Goal: Task Accomplishment & Management: Manage account settings

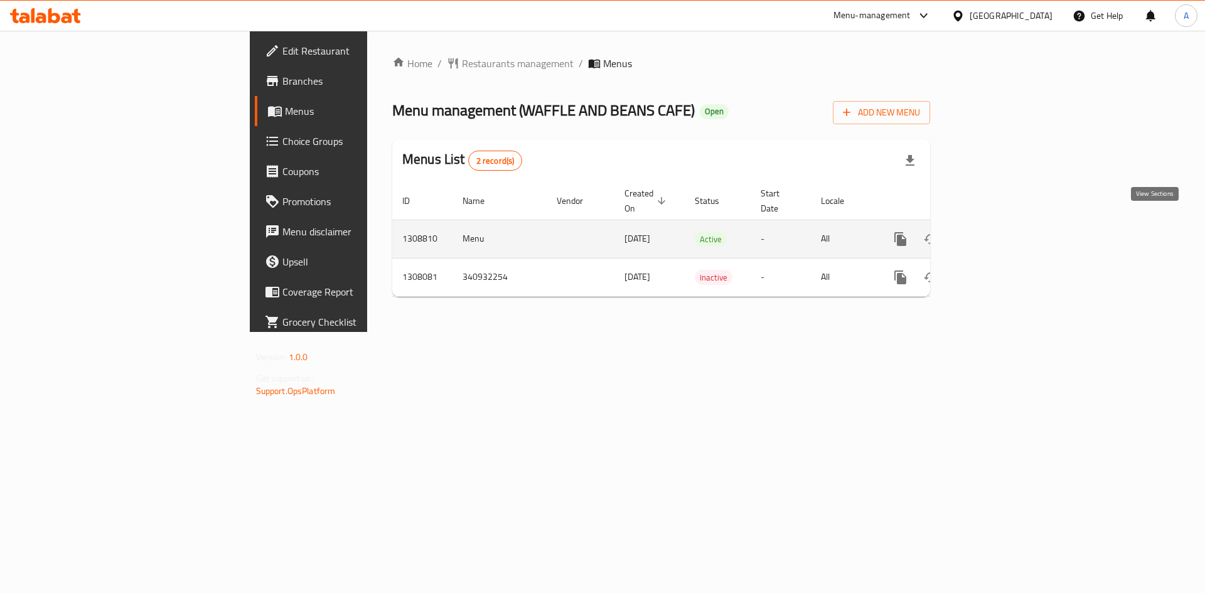
click at [996, 233] on icon "enhanced table" at bounding box center [990, 238] width 11 height 11
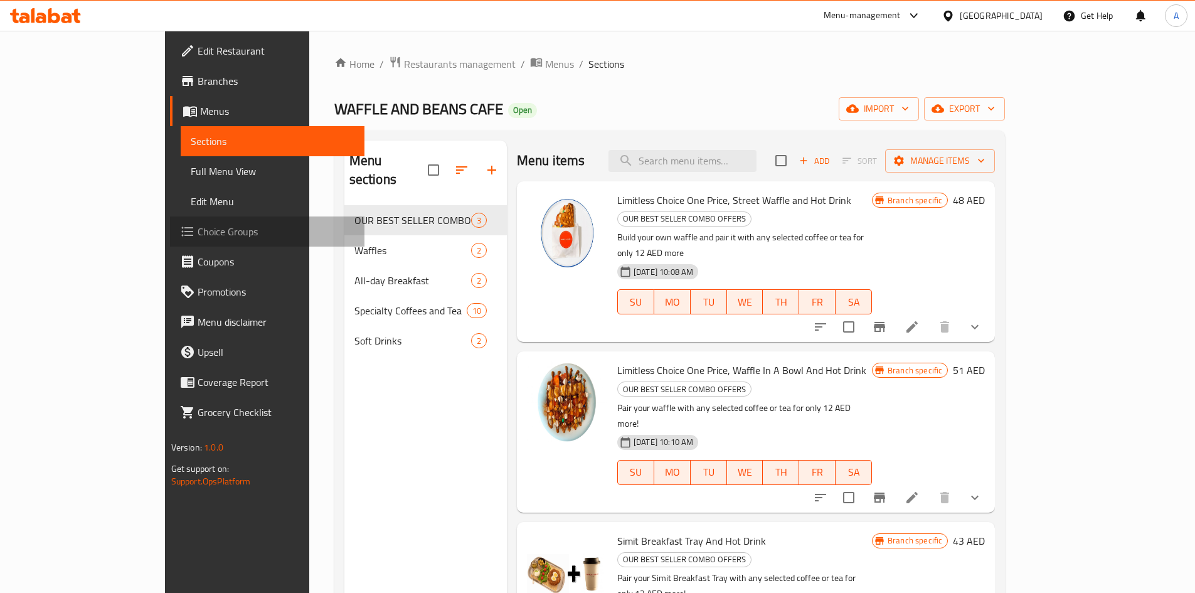
click at [198, 235] on span "Choice Groups" at bounding box center [276, 231] width 157 height 15
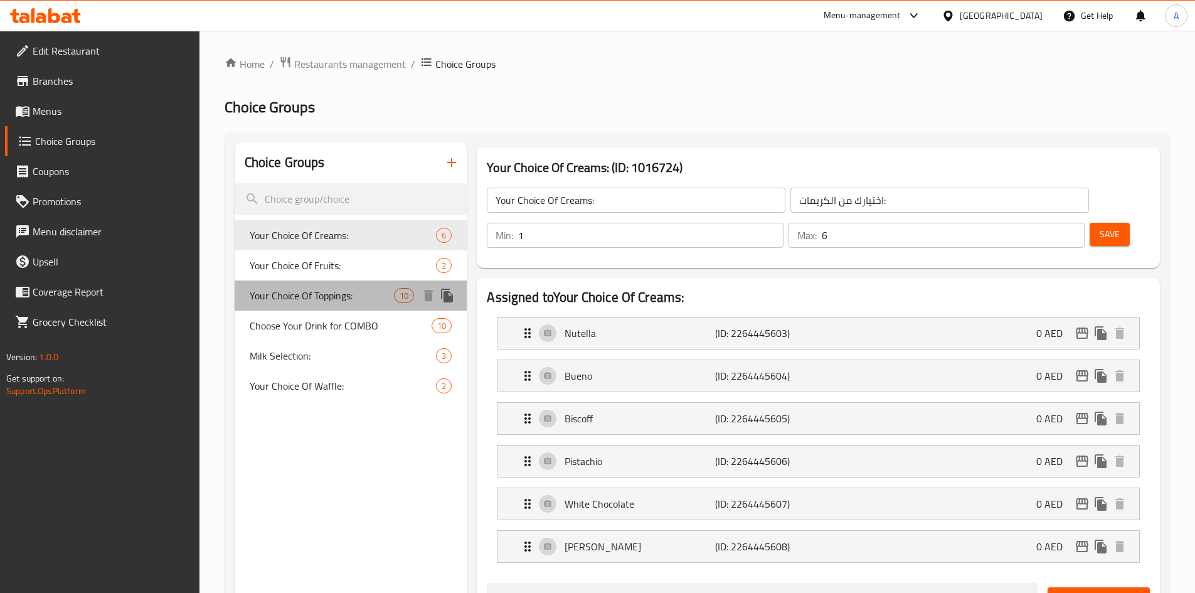
click at [325, 297] on span "Your Choice Of Toppings:" at bounding box center [322, 295] width 145 height 15
type input "Your Choice Of Toppings:"
type input "اختيارك من الإضافات:"
type input "0"
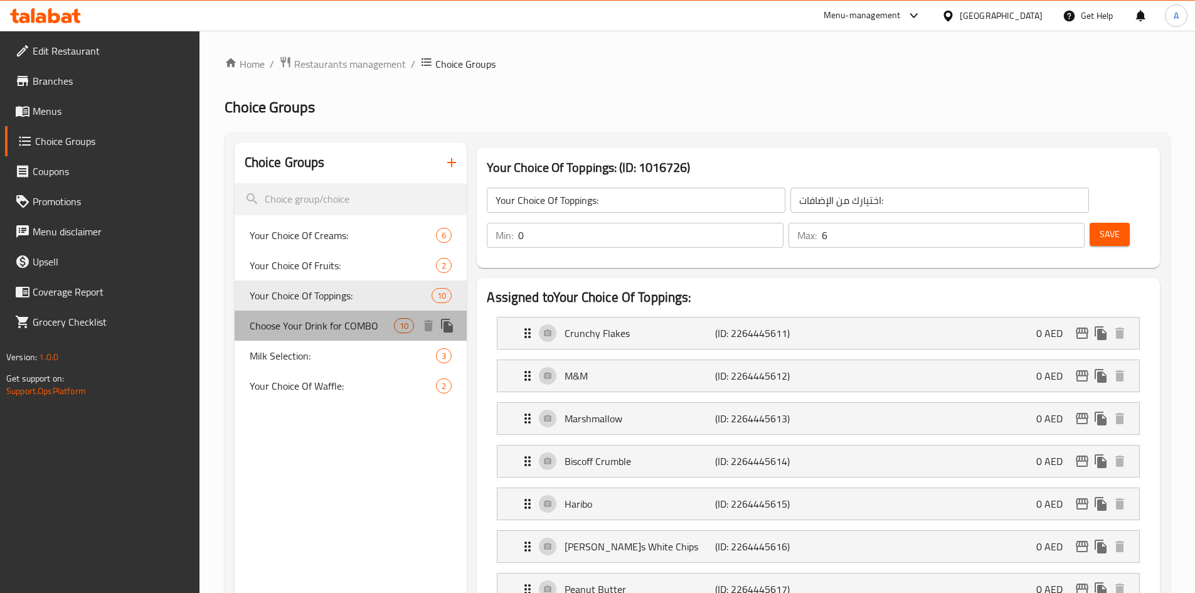
click at [322, 327] on span "Choose Your Drink for COMBO" at bounding box center [322, 325] width 145 height 15
type input "Choose Your Drink for COMBO"
type input "[PERSON_NAME]ك فقط مقابل 12 درهمًا إماراتيًا"
type input "1"
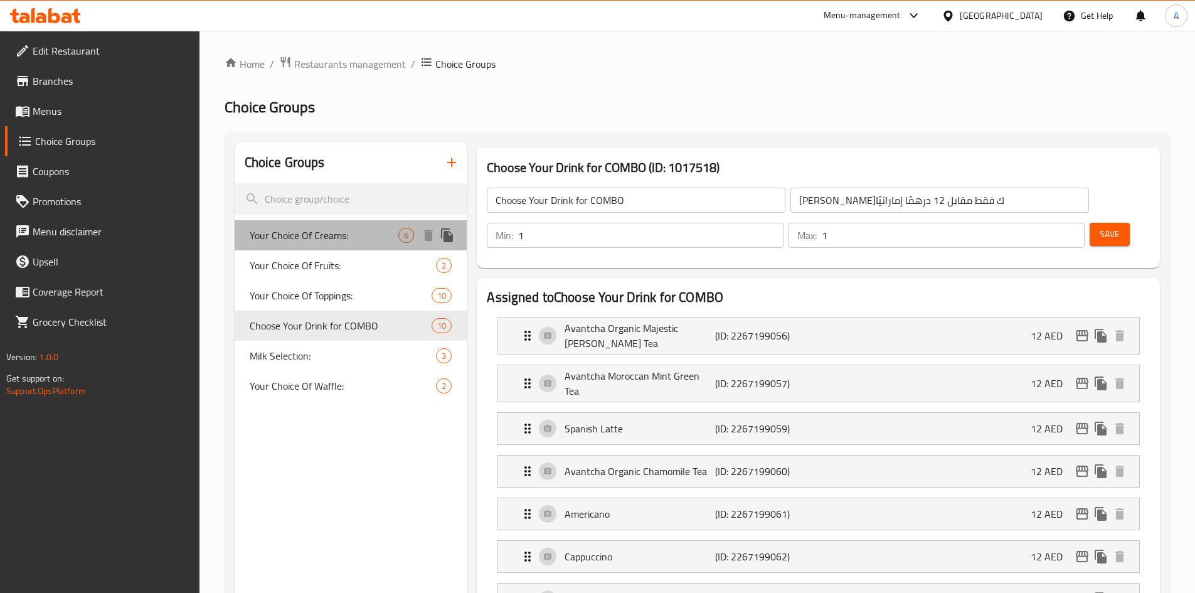
click at [315, 237] on span "Your Choice Of Creams:" at bounding box center [324, 235] width 149 height 15
type input "Your Choice Of Creams:"
type input "اختيارك من الكريمات:"
type input "6"
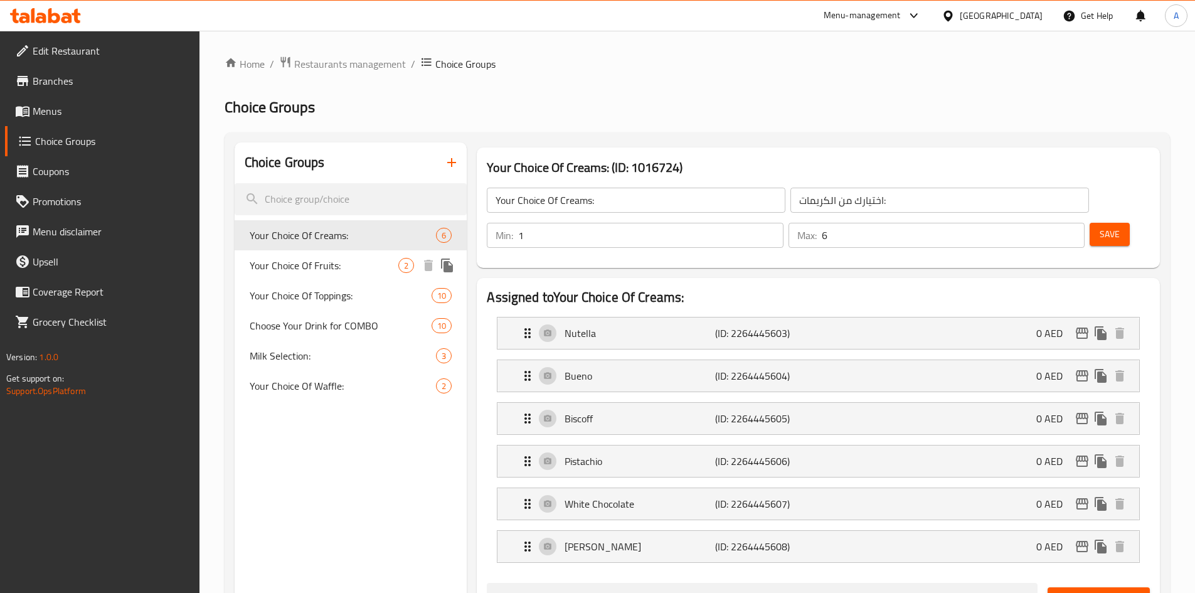
click at [326, 267] on span "Your Choice Of Fruits:" at bounding box center [324, 265] width 149 height 15
type input "Your Choice Of Fruits:"
type input "اختيارك من الفواكه:"
type input "1"
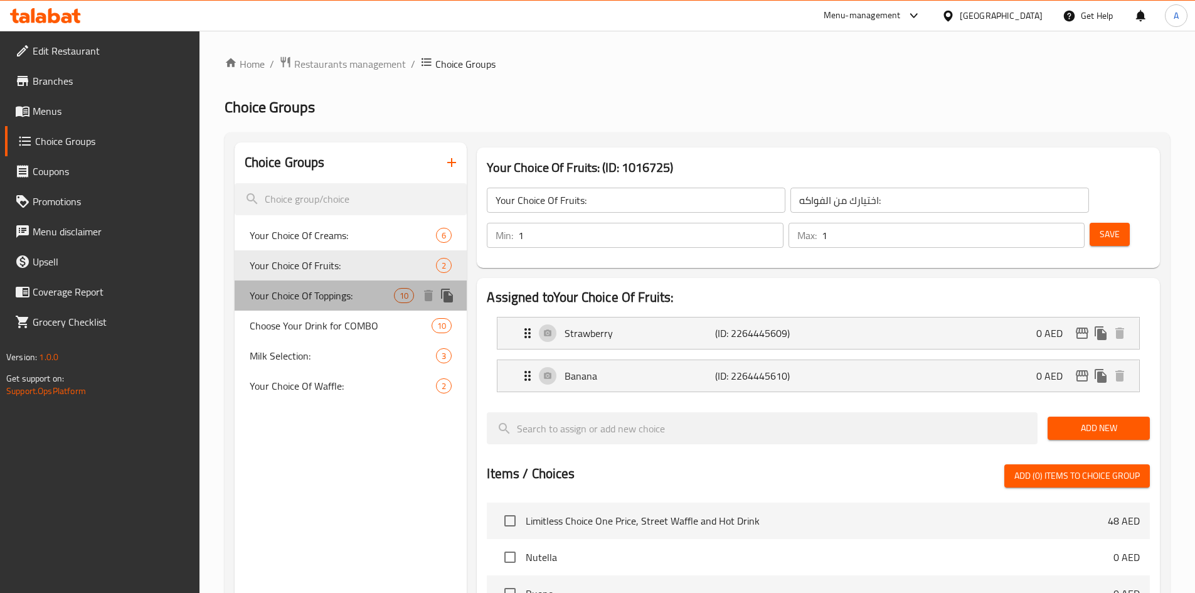
click at [314, 297] on span "Your Choice Of Toppings:" at bounding box center [322, 295] width 145 height 15
type input "Your Choice Of Toppings:"
type input "اختيارك من الإضافات:"
type input "0"
type input "6"
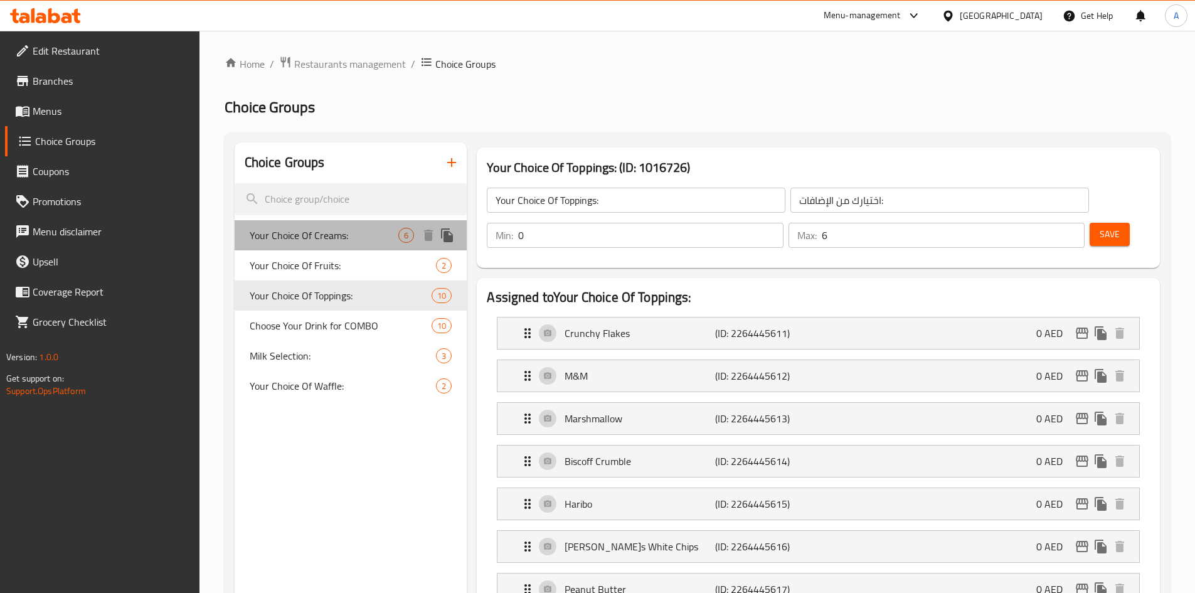
click at [312, 235] on span "Your Choice Of Creams:" at bounding box center [324, 235] width 149 height 15
type input "Your Choice Of Creams:"
type input "اختيارك من الكريمات:"
type input "1"
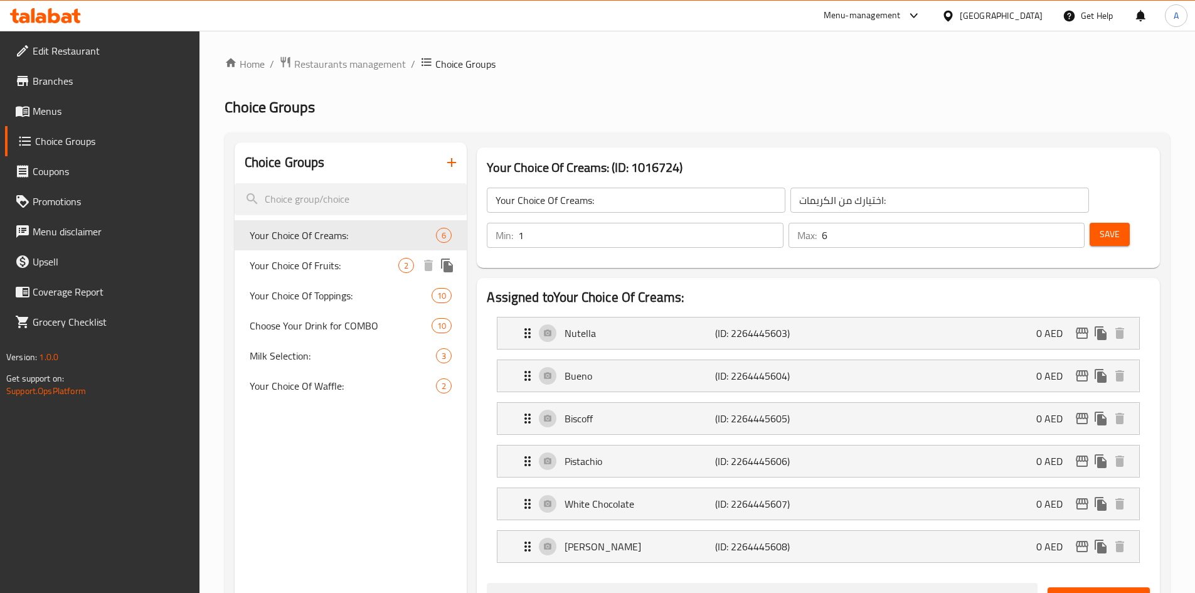
click at [346, 262] on span "Your Choice Of Fruits:" at bounding box center [324, 265] width 149 height 15
type input "Your Choice Of Fruits:"
type input "اختيارك من الفواكه:"
type input "1"
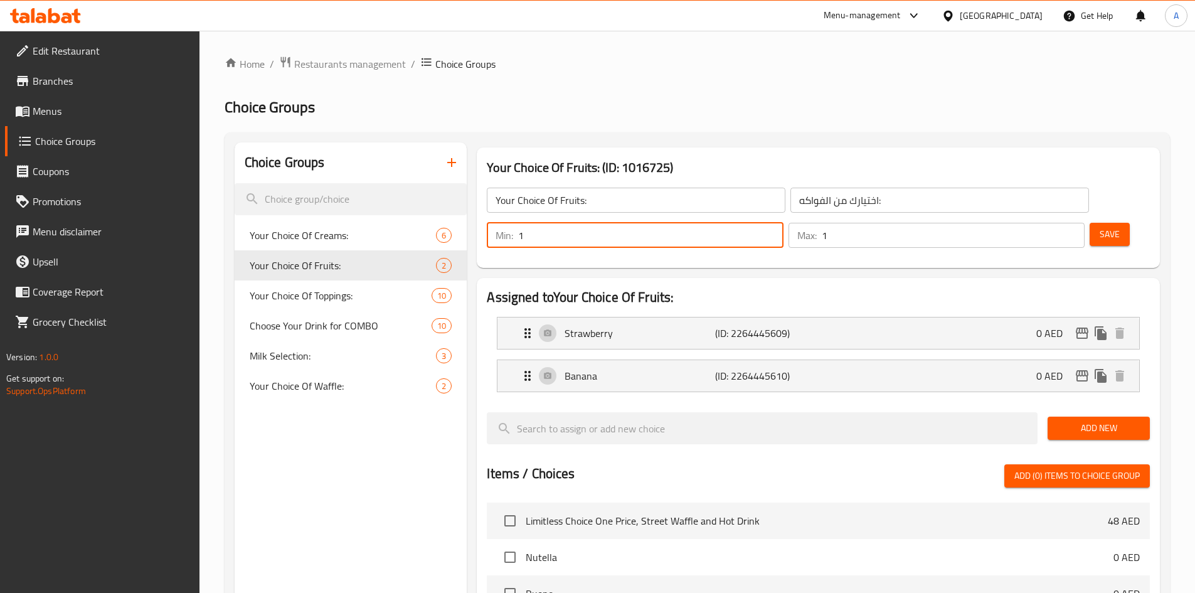
drag, startPoint x: 973, startPoint y: 204, endPoint x: 957, endPoint y: 199, distance: 17.1
click at [783, 223] on div "Min: 1 ​" at bounding box center [635, 235] width 296 height 25
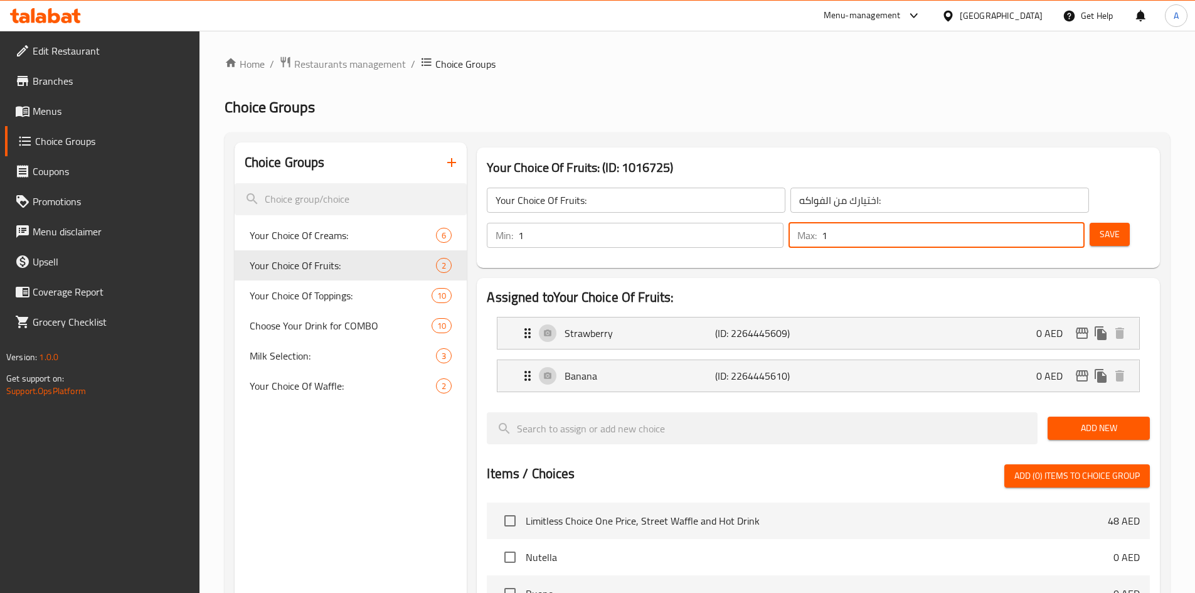
drag, startPoint x: 1040, startPoint y: 204, endPoint x: 1027, endPoint y: 200, distance: 13.3
click at [1027, 223] on div "Max: 1 ​" at bounding box center [937, 235] width 296 height 25
click at [340, 302] on span "Your Choice Of Toppings:" at bounding box center [322, 295] width 145 height 15
type input "Your Choice Of Toppings:"
type input "اختيارك من الإضافات:"
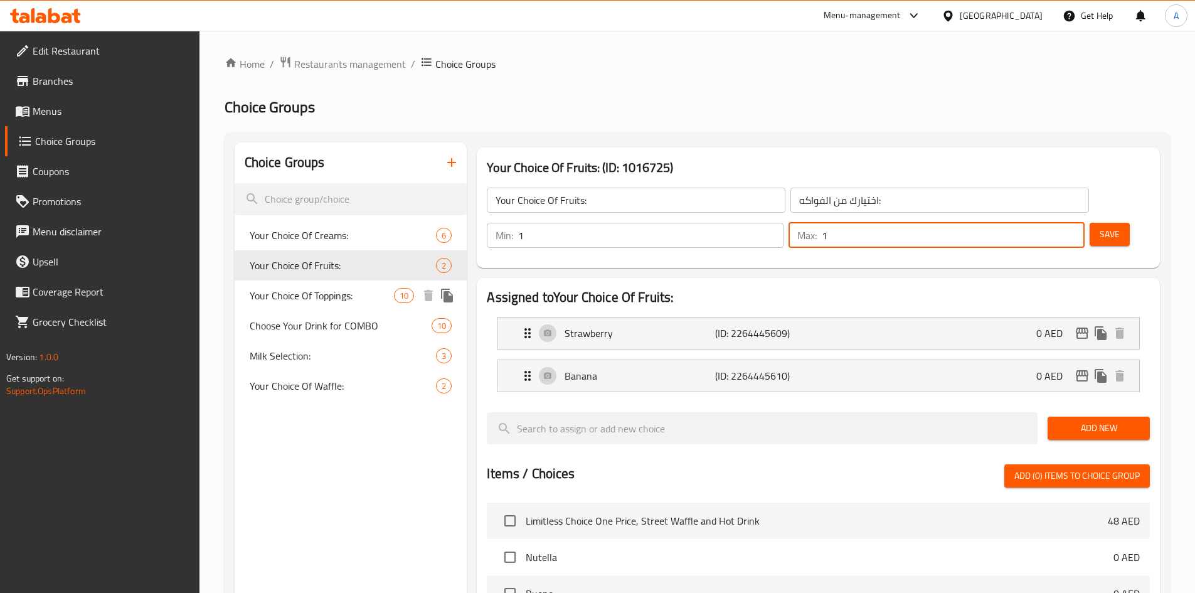
type input "0"
type input "6"
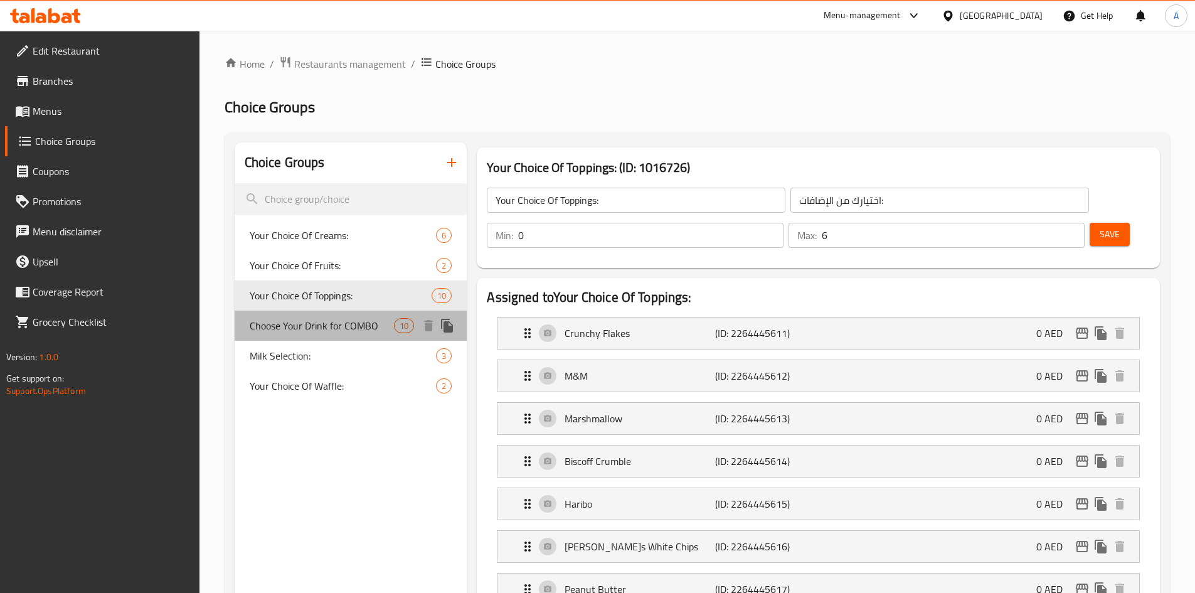
click at [322, 333] on span "Choose Your Drink for COMBO" at bounding box center [322, 325] width 145 height 15
type input "Choose Your Drink for COMBO"
type input "[PERSON_NAME]ك فقط مقابل 12 درهمًا إماراتيًا"
type input "1"
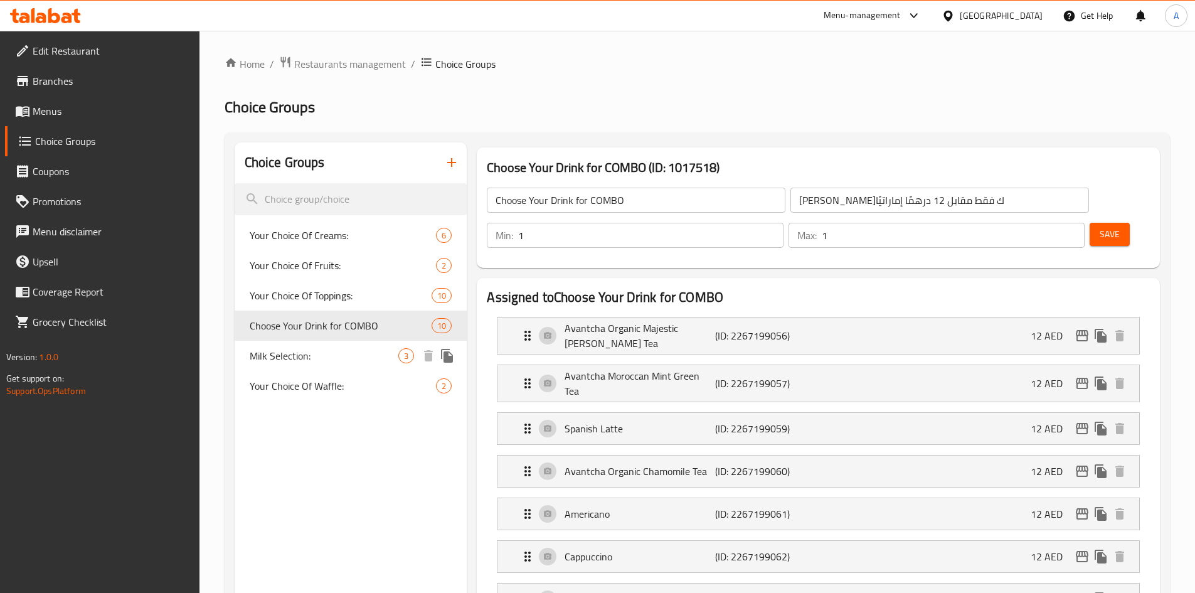
click at [307, 356] on span "Milk Selection:" at bounding box center [324, 355] width 149 height 15
type input "Milk Selection:"
type input "اختيار الحليب:"
type input "0"
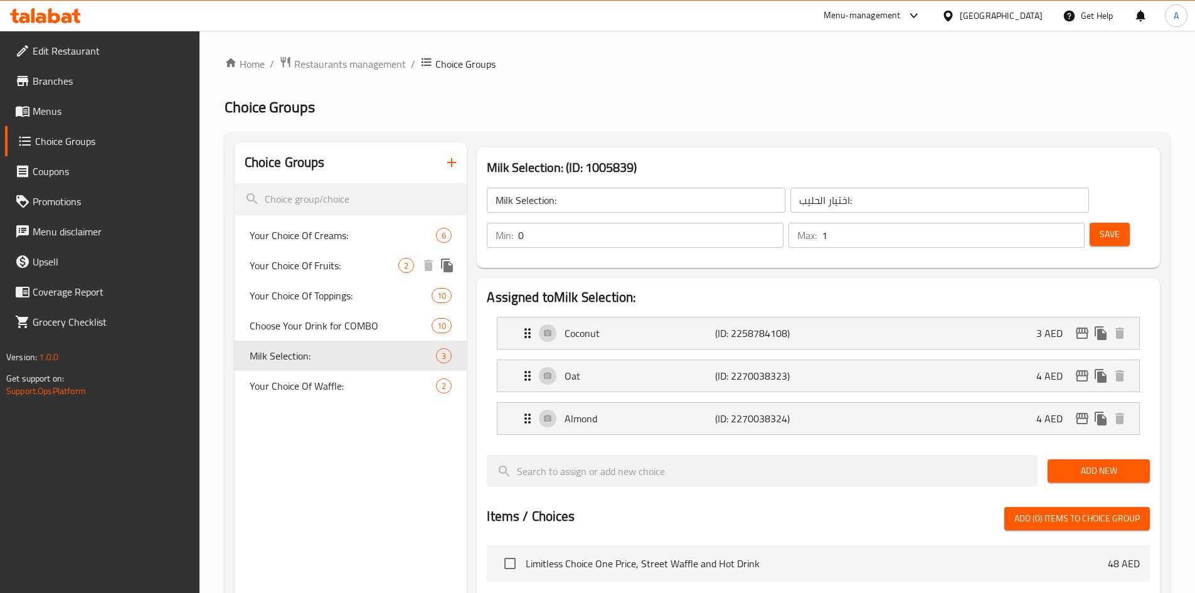
click at [306, 260] on span "Your Choice Of Fruits:" at bounding box center [324, 265] width 149 height 15
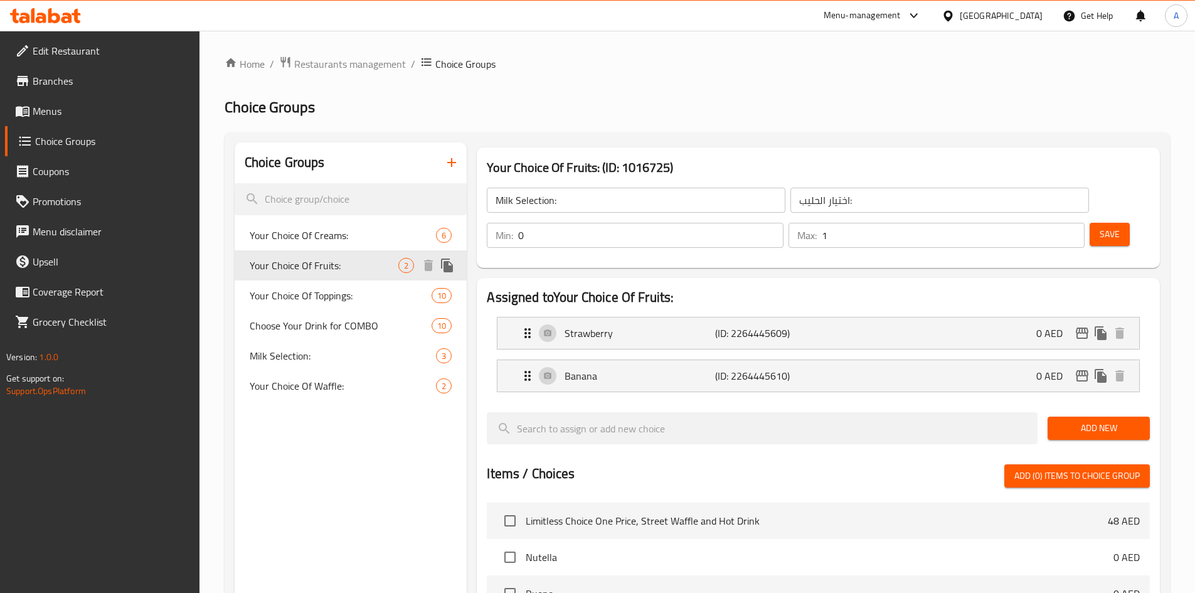
type input "Your Choice Of Fruits:"
type input "اختيارك من الفواكه:"
type input "1"
click at [75, 114] on span "Menus" at bounding box center [111, 111] width 157 height 15
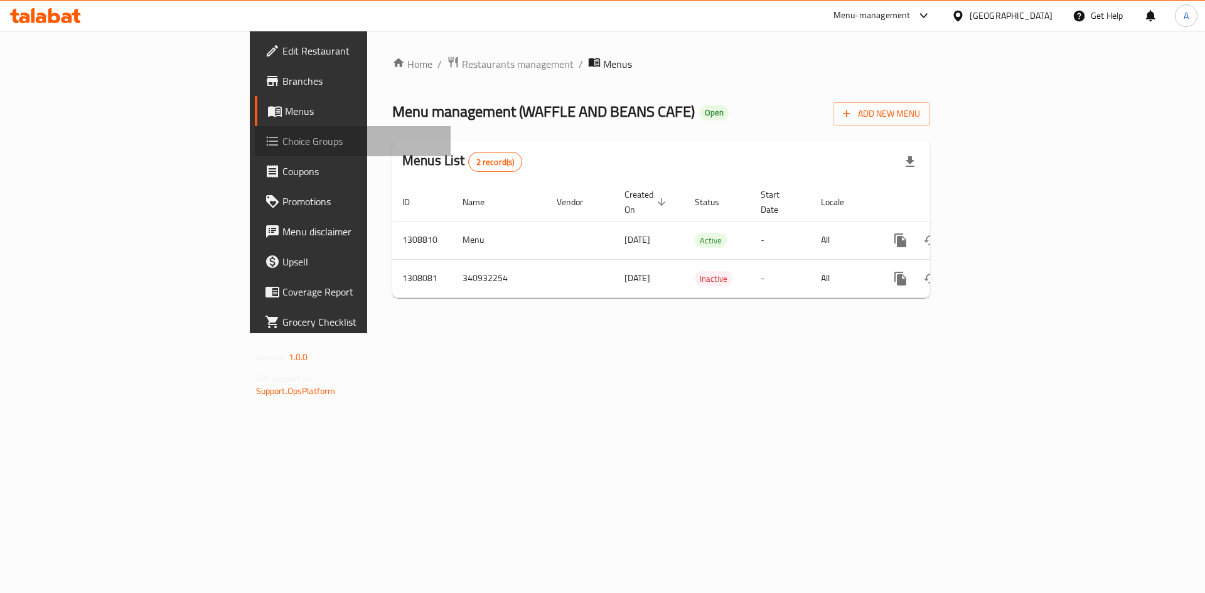
click at [282, 144] on span "Choice Groups" at bounding box center [361, 141] width 159 height 15
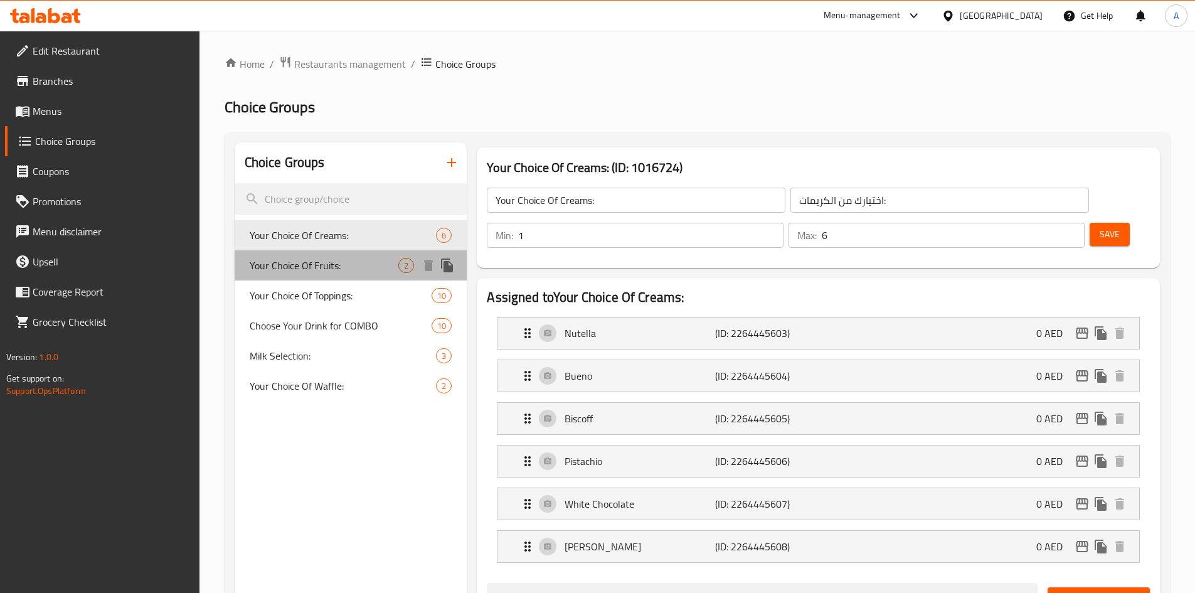
click at [307, 267] on span "Your Choice Of Fruits:" at bounding box center [324, 265] width 149 height 15
type input "Your Choice Of Fruits:"
type input "اختيارك من الفواكه:"
type input "0"
type input "2"
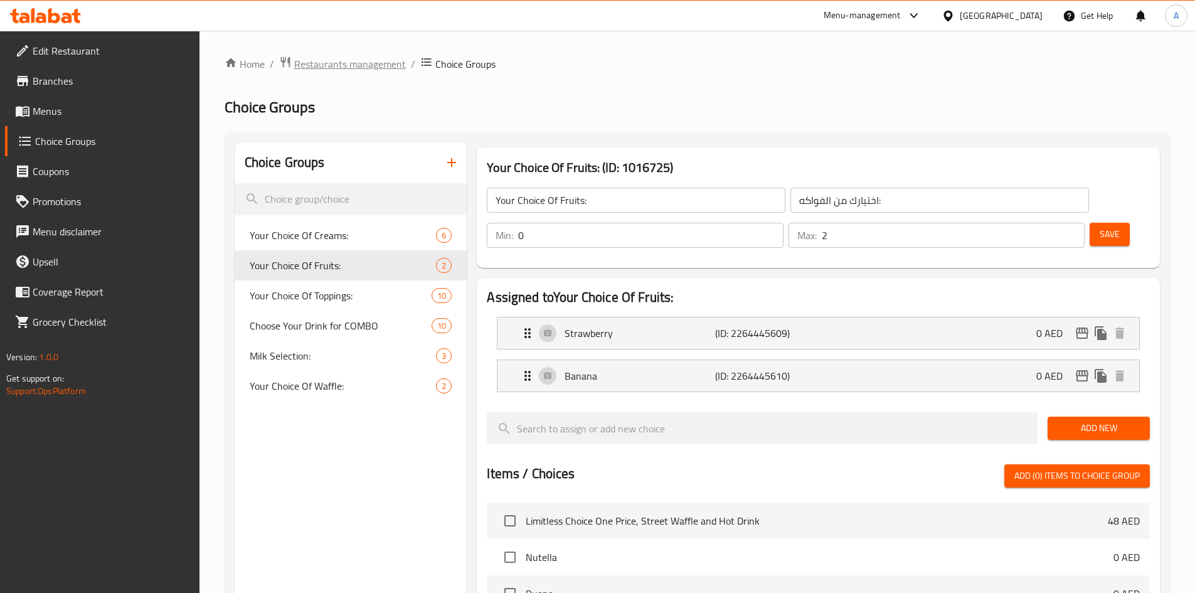
click at [333, 61] on span "Restaurants management" at bounding box center [350, 63] width 112 height 15
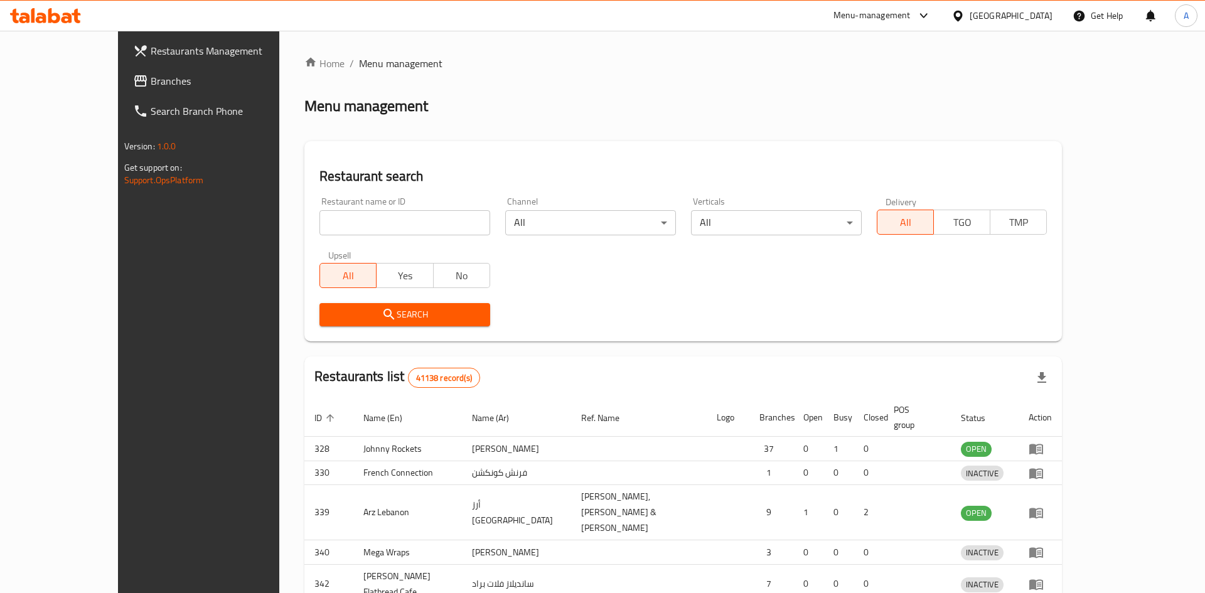
click at [67, 82] on div at bounding box center [602, 296] width 1205 height 593
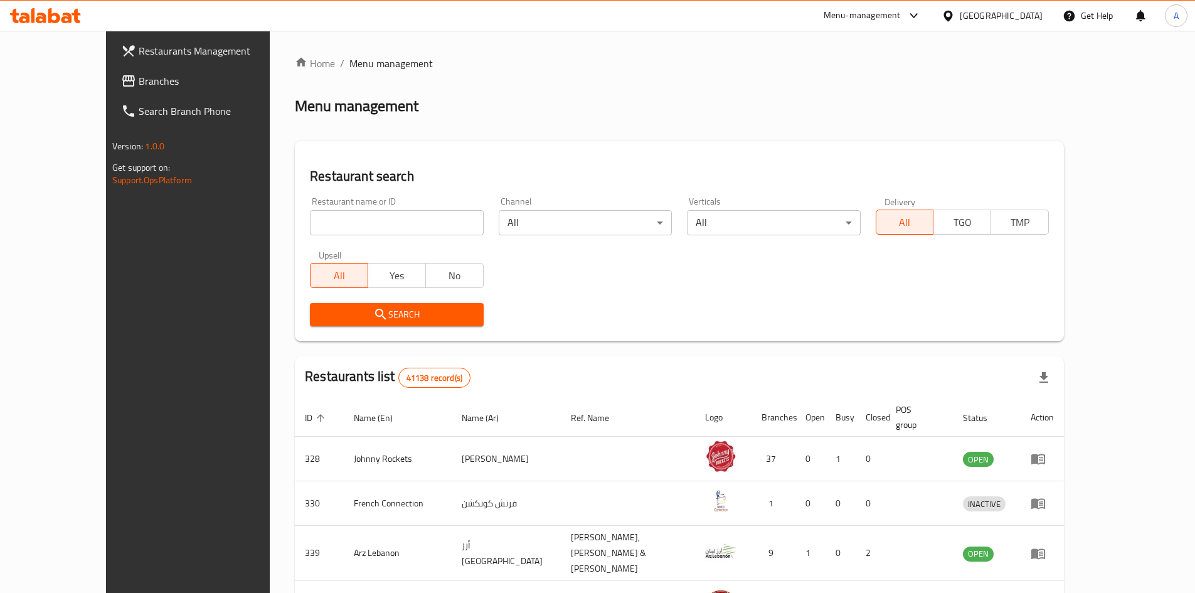
click at [139, 82] on span "Branches" at bounding box center [217, 80] width 157 height 15
